Goal: Information Seeking & Learning: Find specific fact

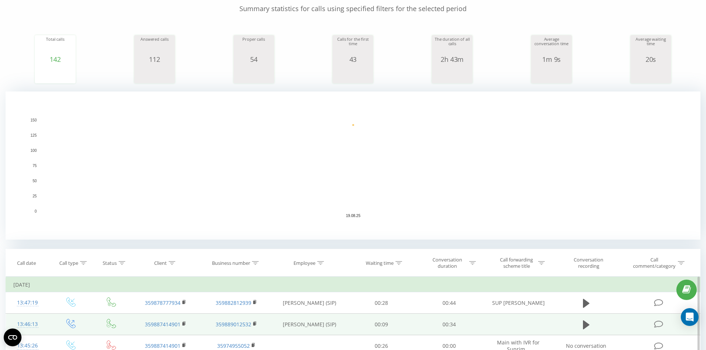
scroll to position [185, 0]
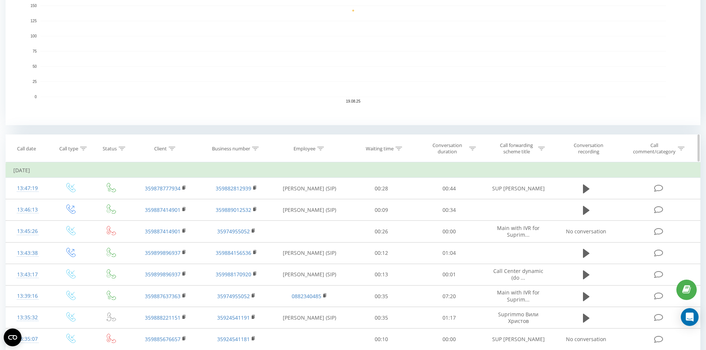
click at [174, 148] on icon at bounding box center [172, 149] width 7 height 4
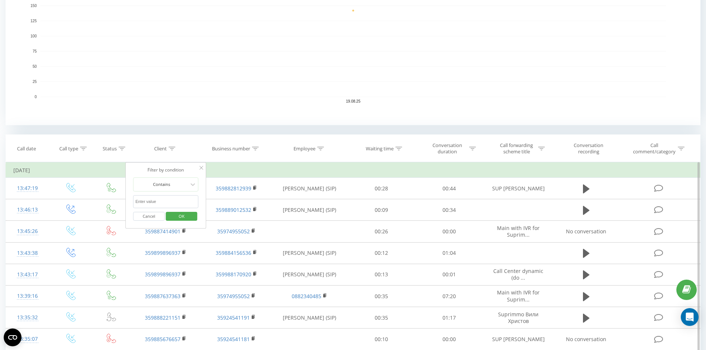
click at [156, 198] on input "text" at bounding box center [165, 201] width 65 height 13
paste input "+436607197717"
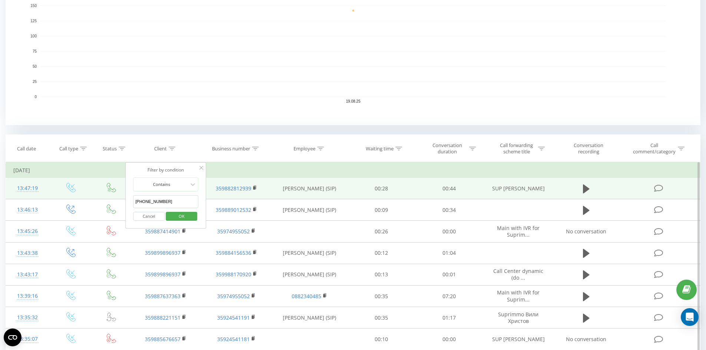
drag, startPoint x: 136, startPoint y: 200, endPoint x: 109, endPoint y: 195, distance: 27.9
type input "436607197717"
click button "OK" at bounding box center [181, 216] width 31 height 9
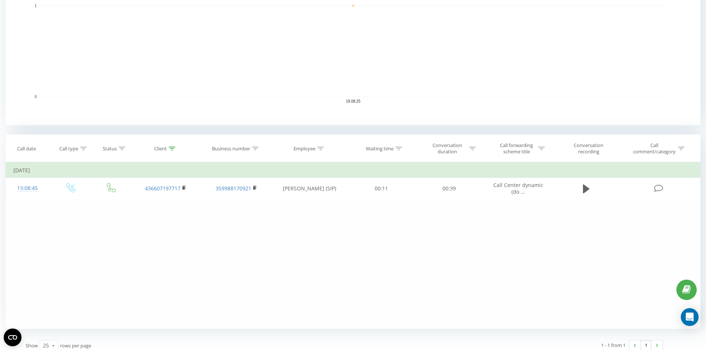
click at [106, 276] on div "Filter by condition Equal Enter value Cancel OK Filter by condition Equal Enter…" at bounding box center [353, 245] width 695 height 167
